Goal: Subscribe to service/newsletter

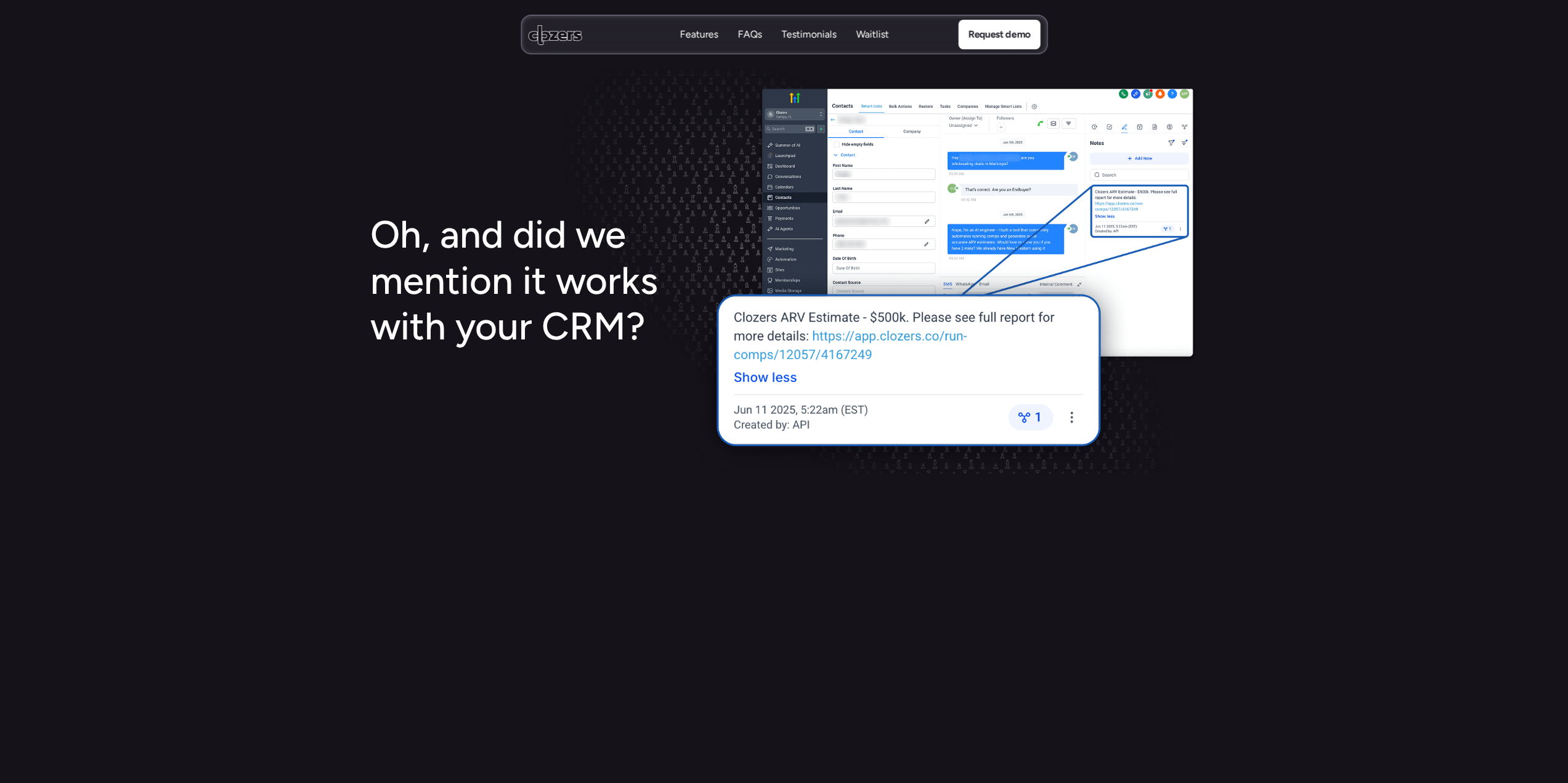
scroll to position [1847, 0]
click at [879, 340] on img at bounding box center [942, 281] width 512 height 385
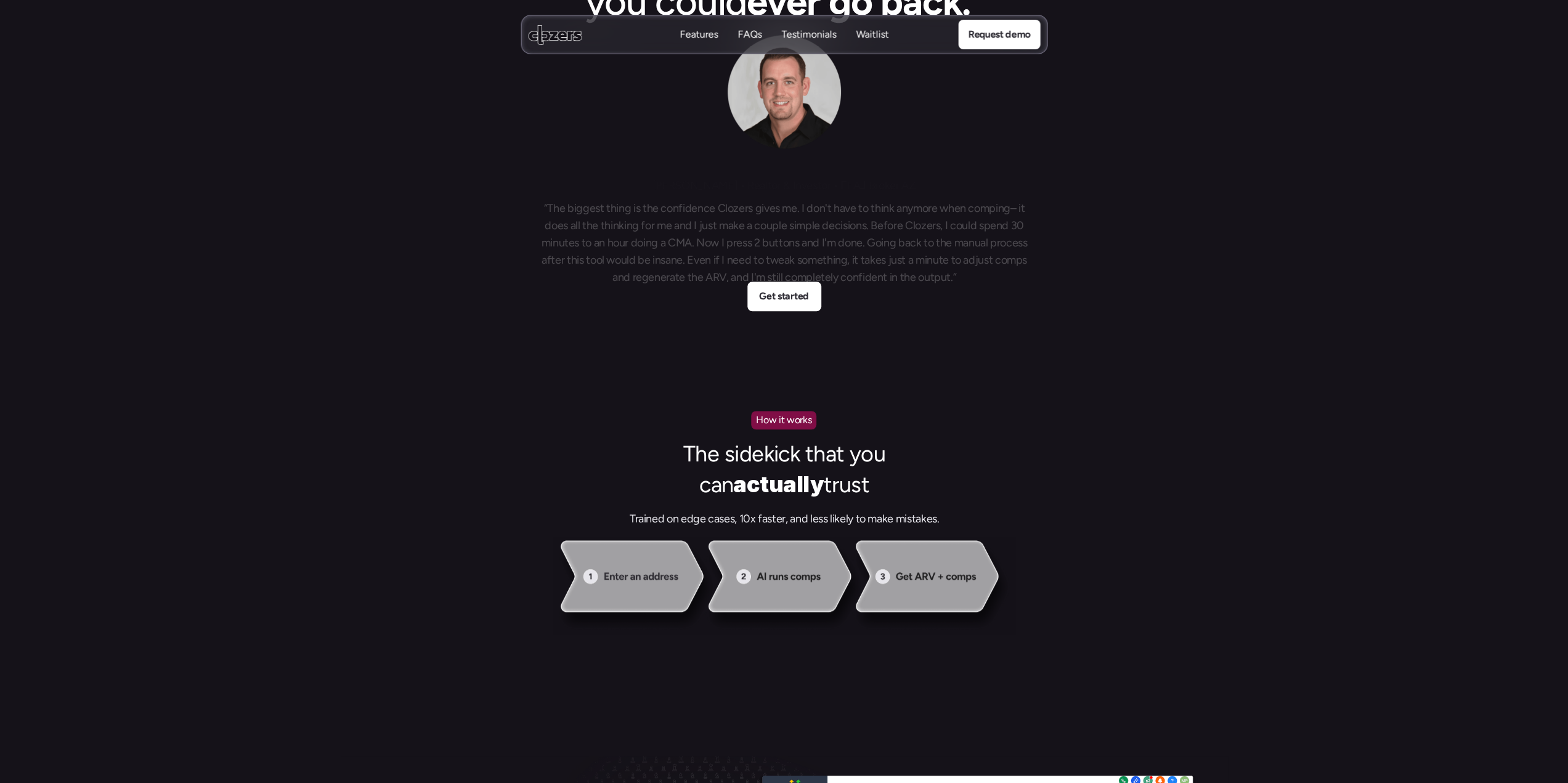
scroll to position [739, 0]
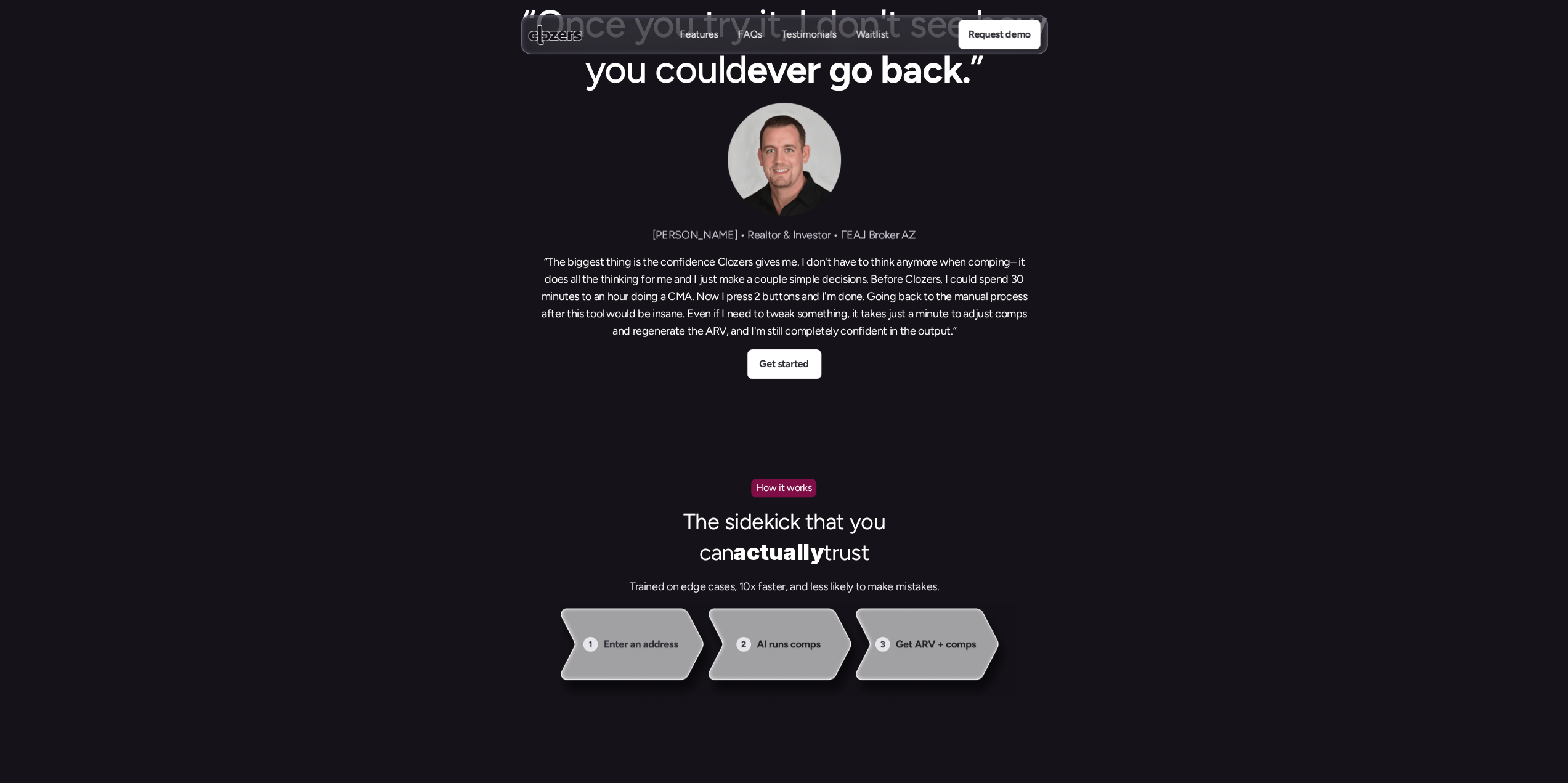
click at [874, 36] on p "Waitlist" at bounding box center [872, 34] width 32 height 14
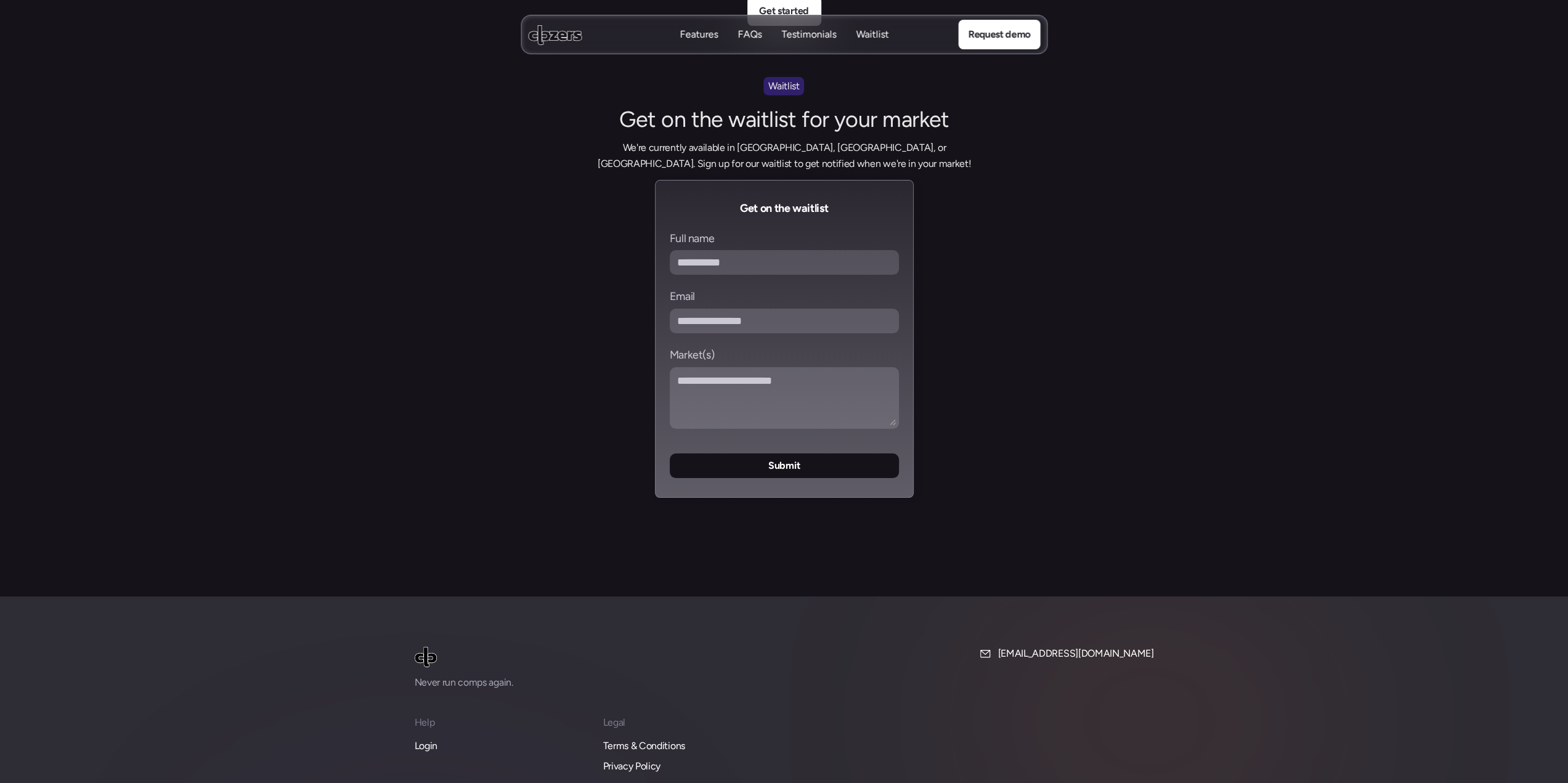
scroll to position [4776, 0]
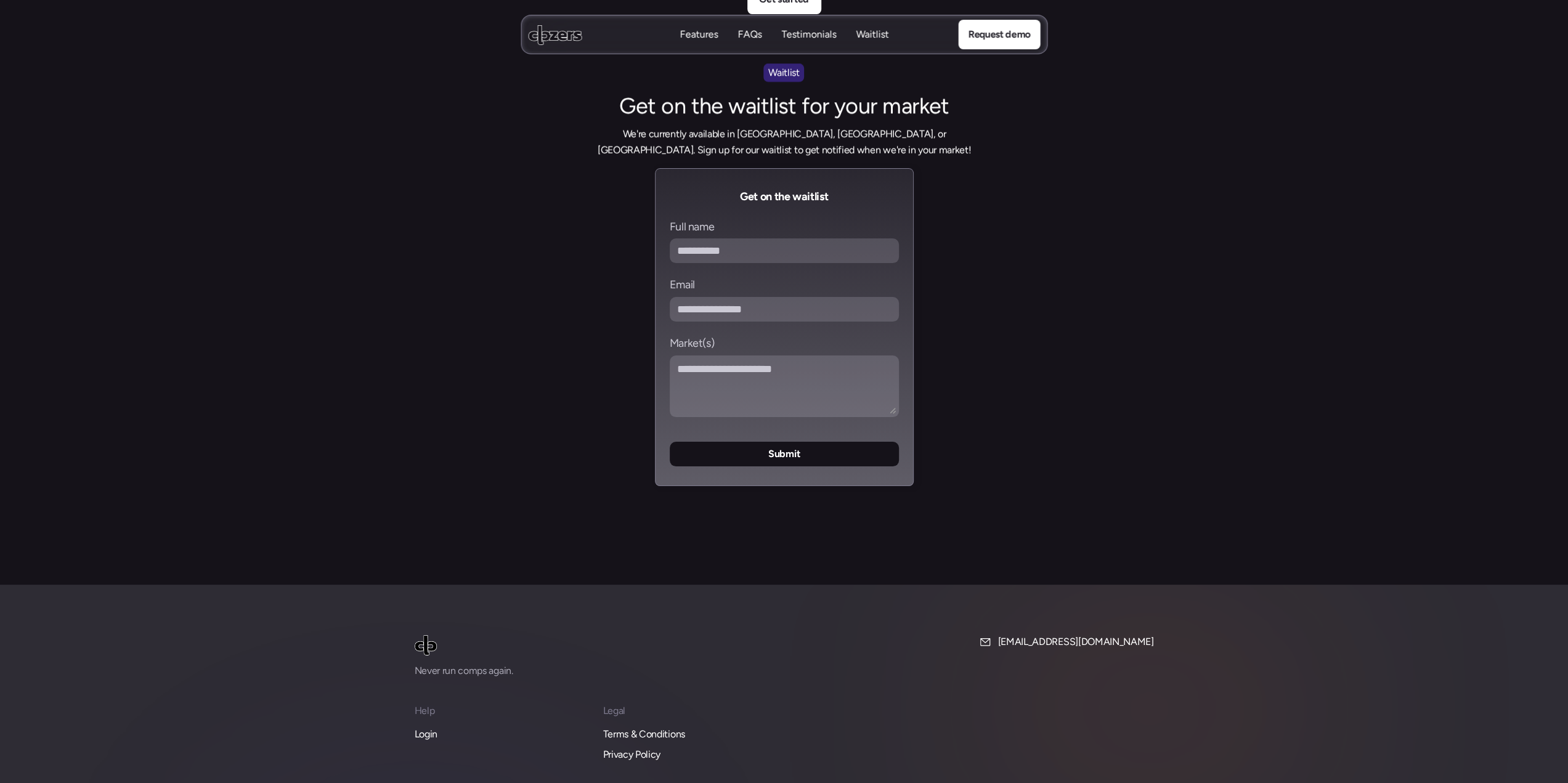
scroll to position [739, 0]
